Goal: Go to known website: Access a specific website the user already knows

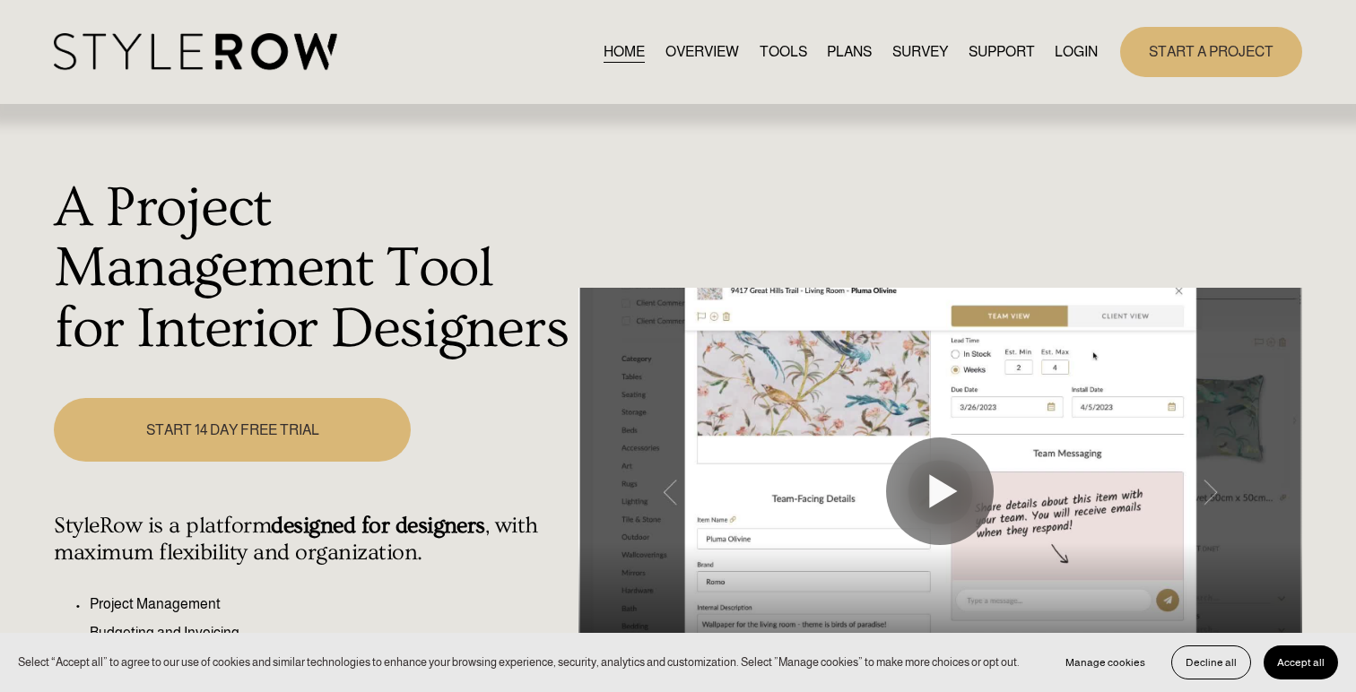
click at [1067, 41] on link "LOGIN" at bounding box center [1076, 51] width 43 height 24
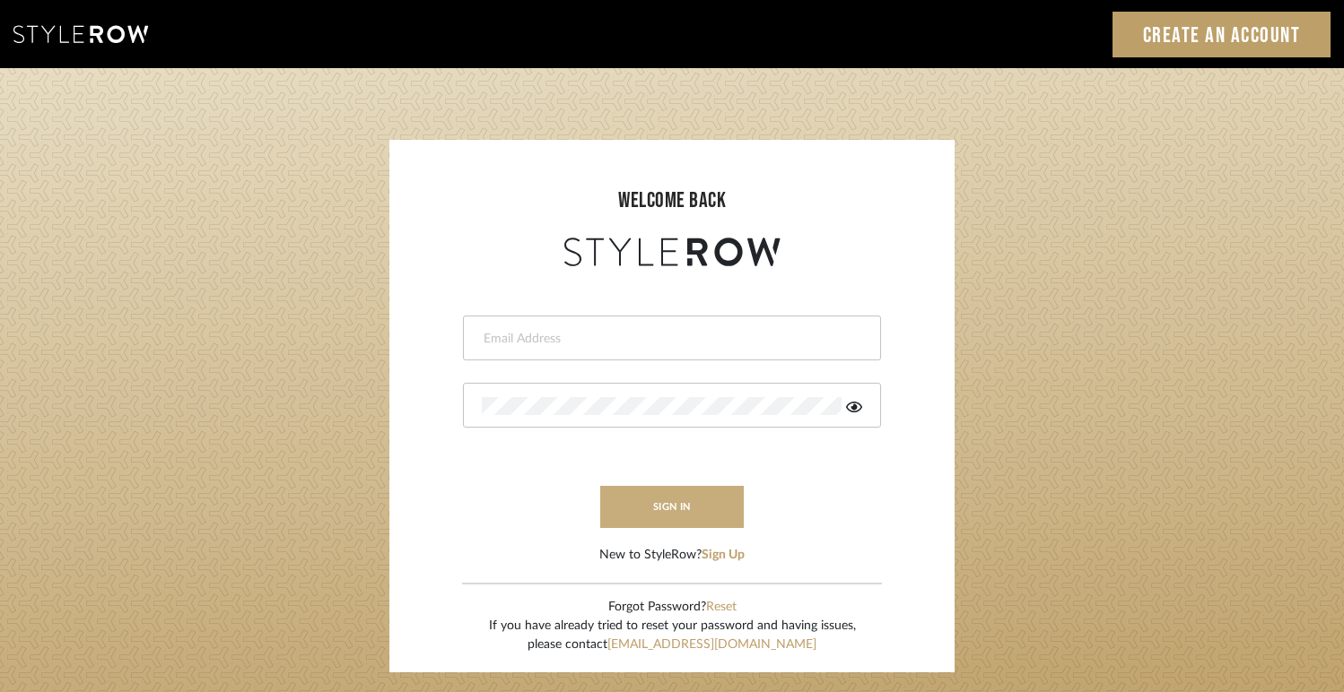
type input "jodle@justinodleinteriors.com"
click at [626, 501] on button "sign in" at bounding box center [672, 507] width 144 height 42
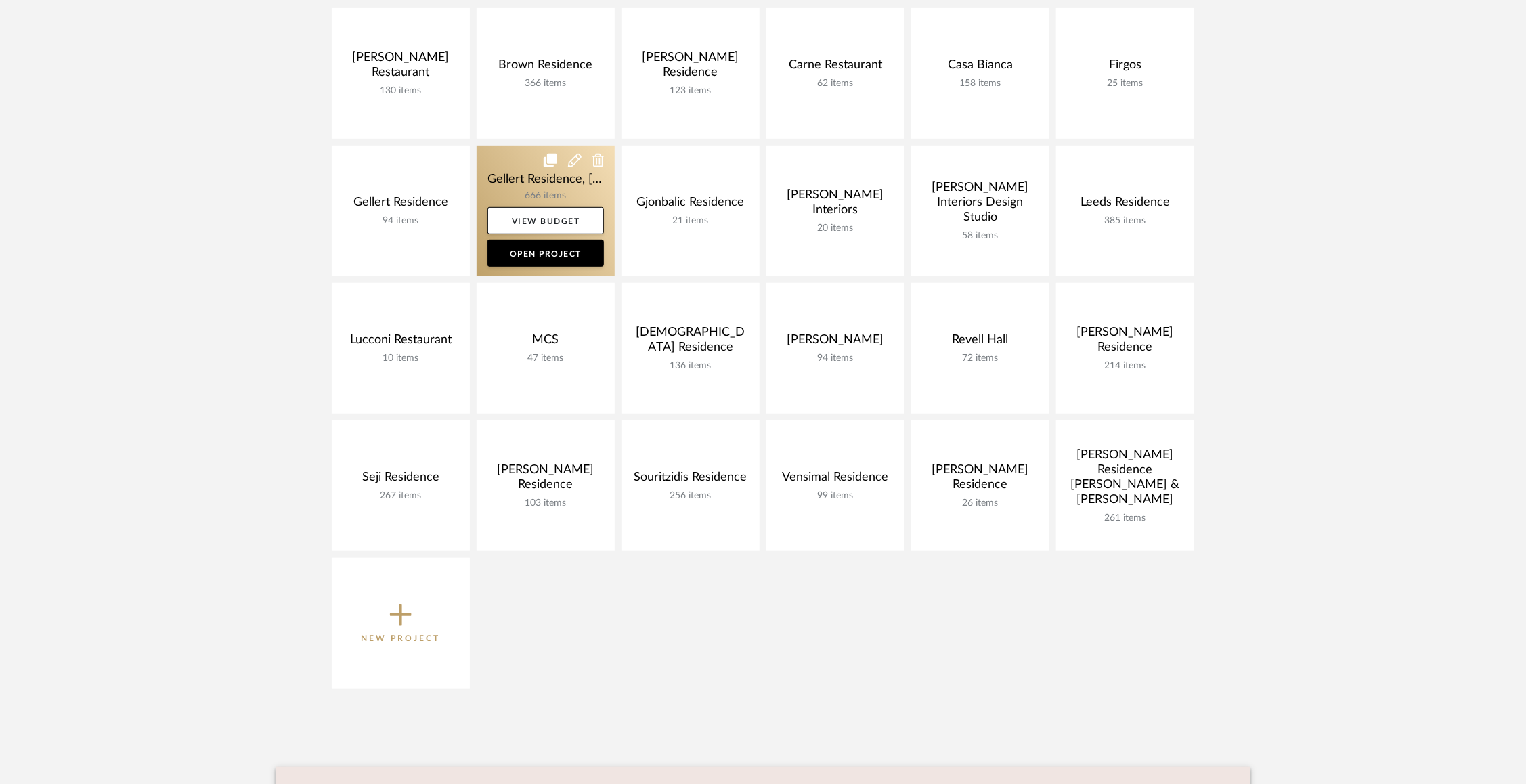
scroll to position [332, 0]
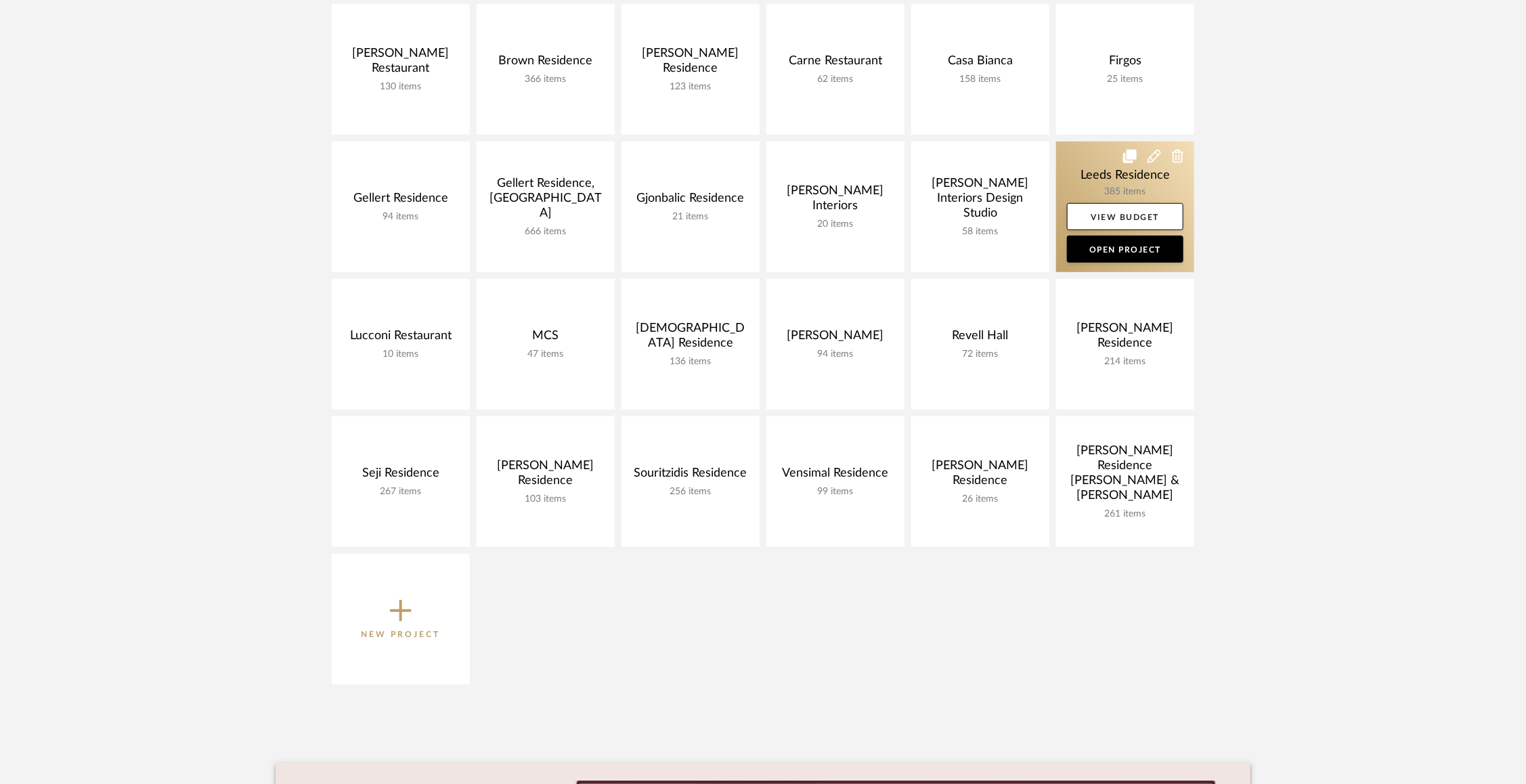
click at [1087, 174] on link at bounding box center [1125, 206] width 138 height 131
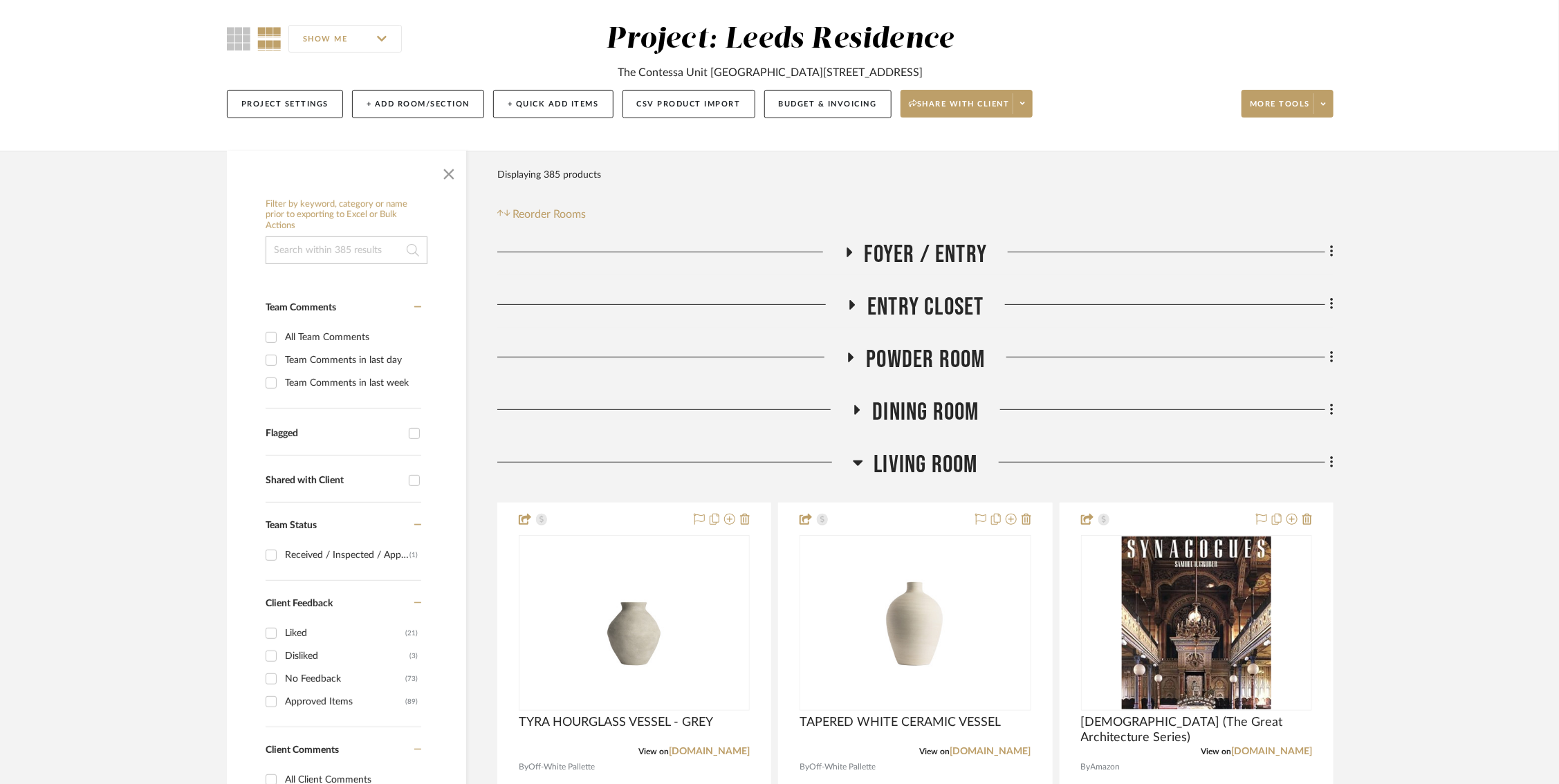
scroll to position [67, 0]
